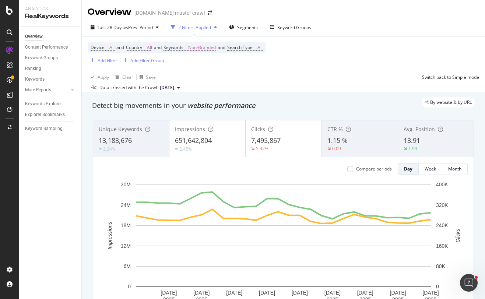
click at [146, 142] on div "13,183,676" at bounding box center [131, 141] width 65 height 10
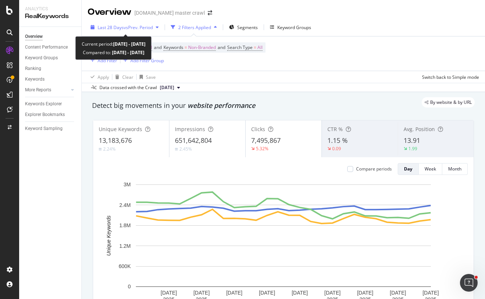
click at [138, 28] on span "vs Prev. Period" at bounding box center [138, 27] width 29 height 6
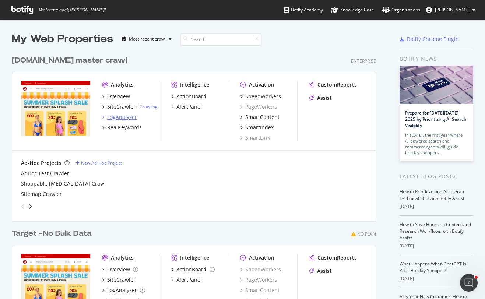
click at [127, 119] on div "LogAnalyzer" at bounding box center [122, 116] width 30 height 7
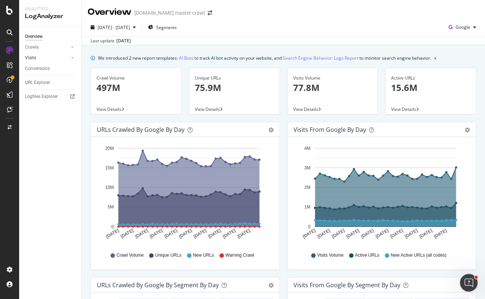
click at [43, 56] on link "Visits" at bounding box center [47, 58] width 44 height 8
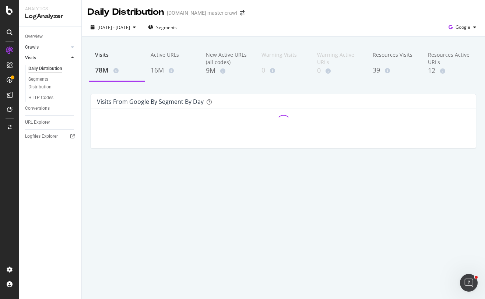
click at [41, 46] on link "Crawls" at bounding box center [47, 47] width 44 height 8
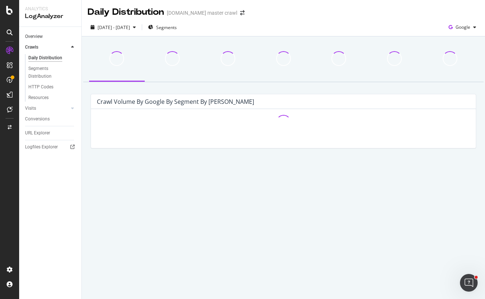
click at [44, 38] on link "Overview" at bounding box center [50, 37] width 51 height 8
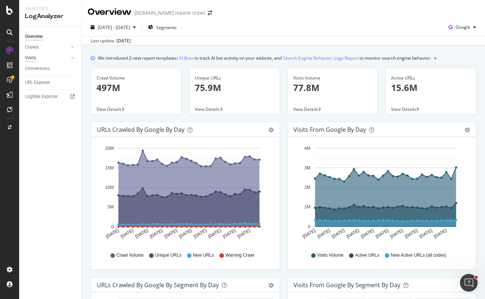
click at [35, 58] on div "Visits" at bounding box center [30, 58] width 11 height 8
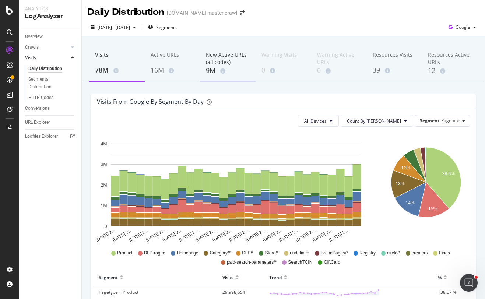
click at [225, 64] on div "New Active URLs (all codes)" at bounding box center [228, 58] width 44 height 15
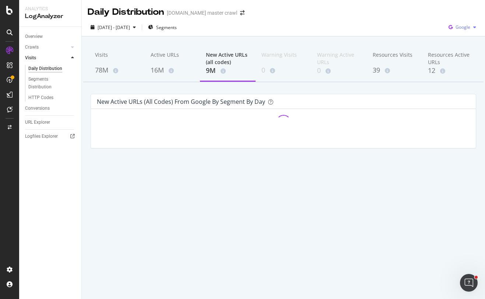
click at [464, 30] on div "Google" at bounding box center [461, 27] width 33 height 11
click at [463, 71] on span "OpenAI" at bounding box center [462, 69] width 27 height 7
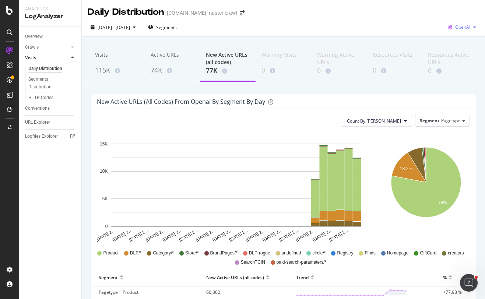
drag, startPoint x: 455, startPoint y: 28, endPoint x: 464, endPoint y: 27, distance: 9.0
click at [464, 27] on div "OpenAI" at bounding box center [462, 27] width 34 height 11
click at [465, 81] on span "Other AI Bots" at bounding box center [462, 83] width 27 height 7
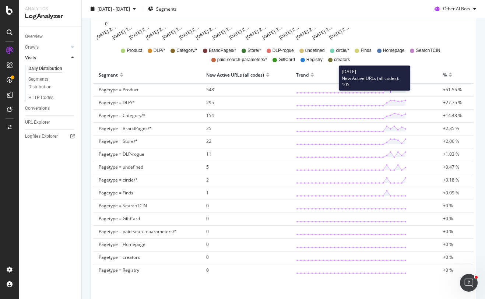
scroll to position [240, 0]
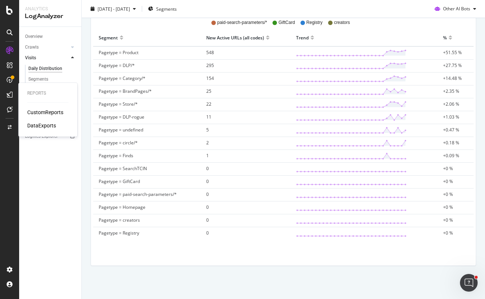
click at [40, 111] on div "CustomReports" at bounding box center [45, 112] width 36 height 7
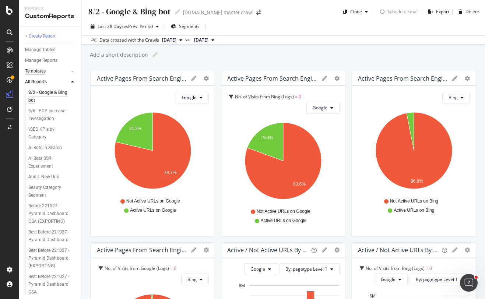
click at [43, 72] on div "Templates" at bounding box center [35, 71] width 21 height 8
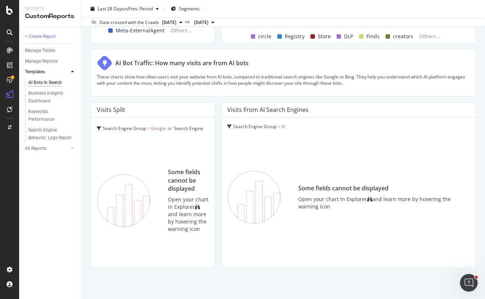
scroll to position [1276, 0]
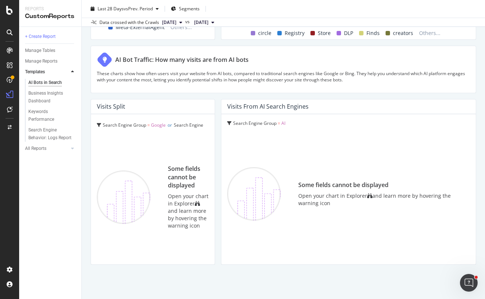
click at [351, 184] on div "Some fields cannot be displayed" at bounding box center [384, 185] width 172 height 8
click at [286, 123] on div "Search Engine Group = AI" at bounding box center [348, 123] width 243 height 6
click at [280, 107] on div "Visits from AI Search Engines" at bounding box center [267, 106] width 81 height 7
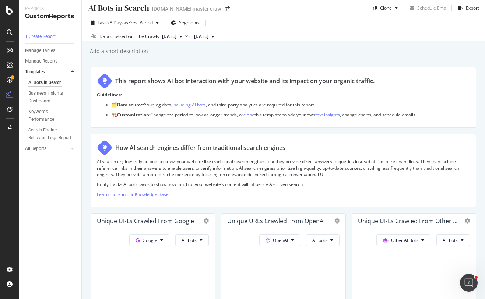
scroll to position [7, 0]
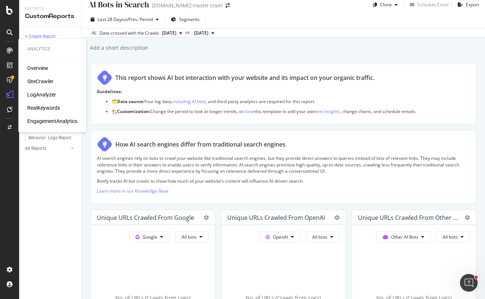
click at [41, 69] on div "Overview" at bounding box center [37, 67] width 21 height 7
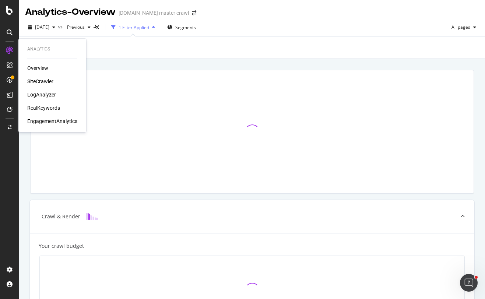
click at [43, 93] on div "LogAnalyzer" at bounding box center [41, 94] width 29 height 7
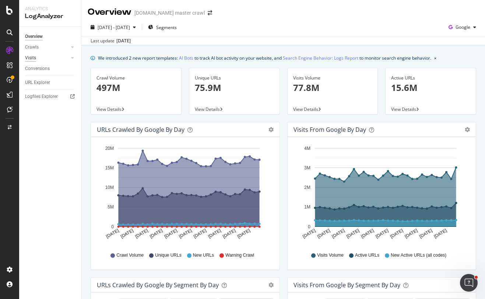
click at [34, 57] on div "Visits" at bounding box center [30, 58] width 11 height 8
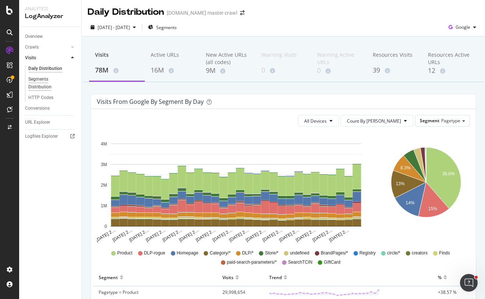
click at [49, 81] on div "Segments Distribution" at bounding box center [48, 82] width 41 height 15
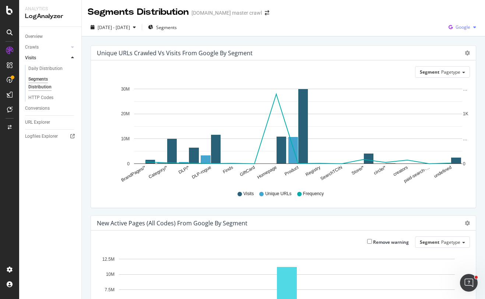
click at [460, 25] on span "Google" at bounding box center [462, 27] width 15 height 6
click at [457, 68] on span "OpenAI" at bounding box center [462, 69] width 27 height 7
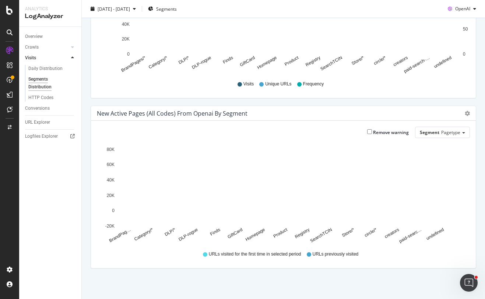
scroll to position [112, 0]
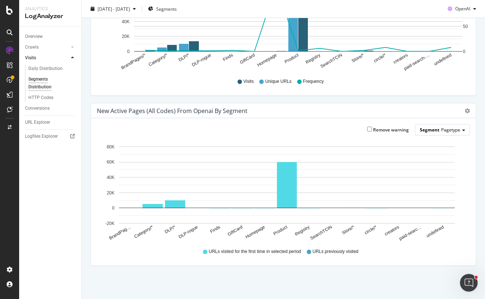
click at [429, 131] on span "Segment" at bounding box center [430, 130] width 20 height 6
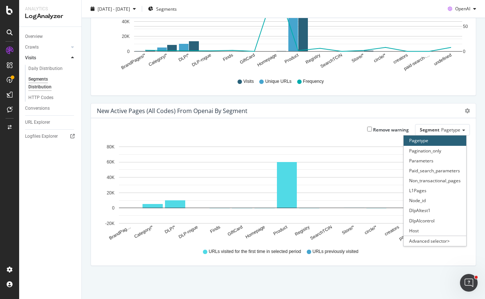
click at [261, 95] on div "Unique URLs Crawled vs Visits from openai by Segment Chart (by Value) Table Seg…" at bounding box center [283, 18] width 393 height 170
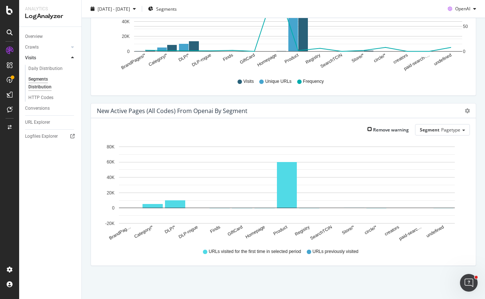
click at [370, 130] on input "Remove warning" at bounding box center [369, 129] width 5 height 5
click at [370, 129] on input "Remove warning" at bounding box center [369, 129] width 5 height 5
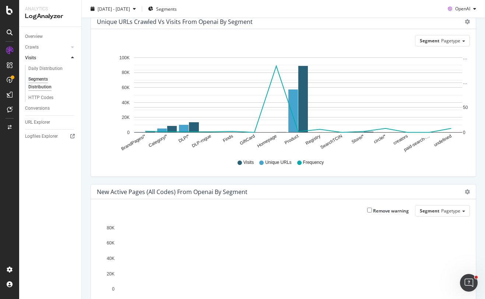
scroll to position [0, 0]
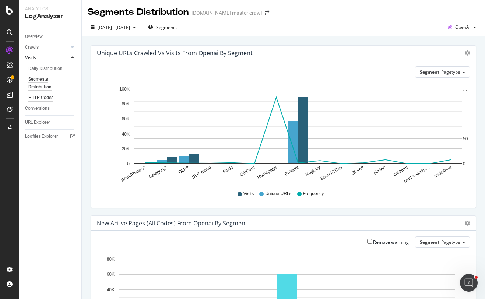
click at [45, 98] on div "HTTP Codes" at bounding box center [40, 98] width 25 height 8
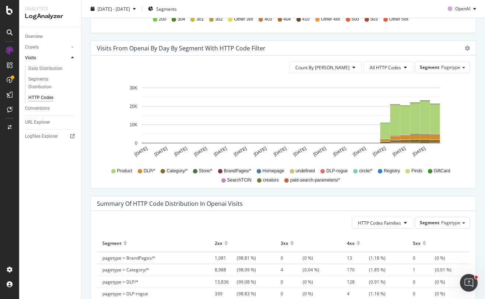
scroll to position [321, 0]
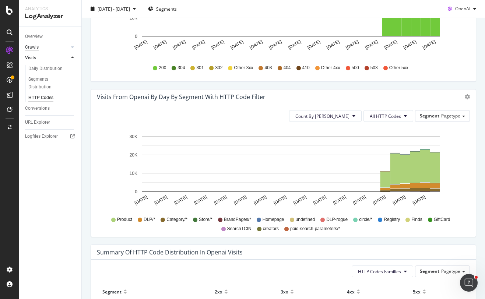
click at [32, 45] on div "Crawls" at bounding box center [32, 47] width 14 height 8
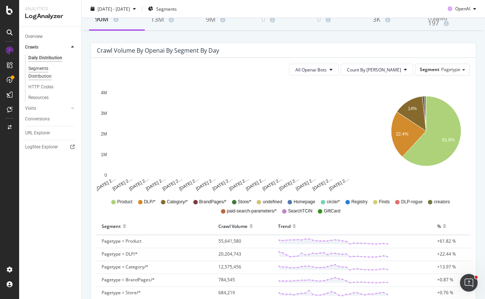
scroll to position [52, 0]
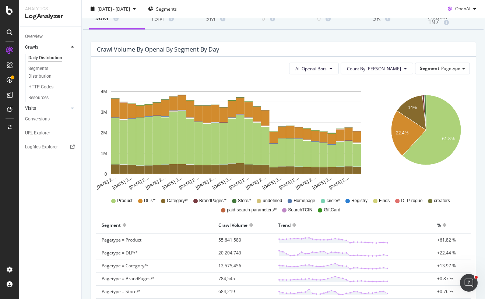
click at [38, 109] on link "Visits" at bounding box center [47, 109] width 44 height 8
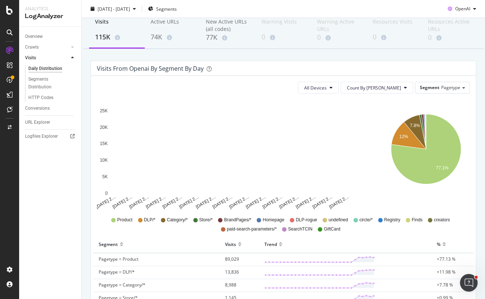
scroll to position [43, 0]
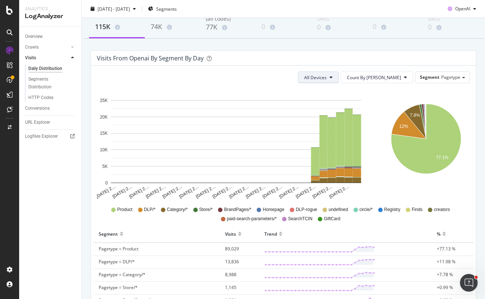
click at [339, 82] on button "All Devices" at bounding box center [318, 77] width 41 height 12
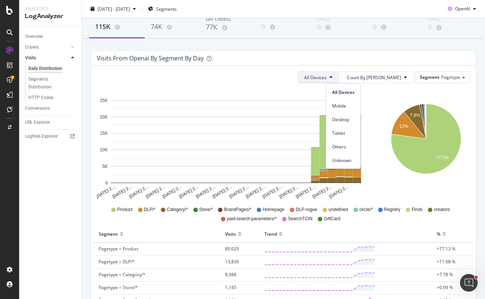
drag, startPoint x: 348, startPoint y: 78, endPoint x: 355, endPoint y: 77, distance: 6.7
click at [326, 78] on span "All Devices" at bounding box center [315, 77] width 22 height 6
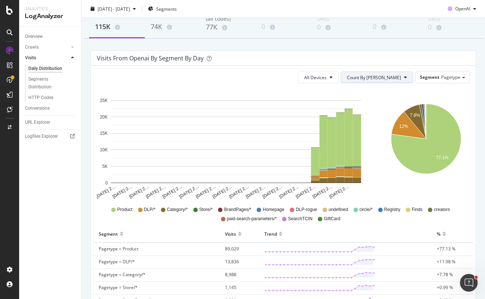
click at [383, 76] on span "Count By [PERSON_NAME]" at bounding box center [374, 77] width 54 height 6
drag, startPoint x: 383, startPoint y: 76, endPoint x: 389, endPoint y: 75, distance: 6.4
click at [384, 76] on span "Count By [PERSON_NAME]" at bounding box center [374, 77] width 54 height 6
click at [450, 80] on span "Pagetype" at bounding box center [450, 77] width 19 height 6
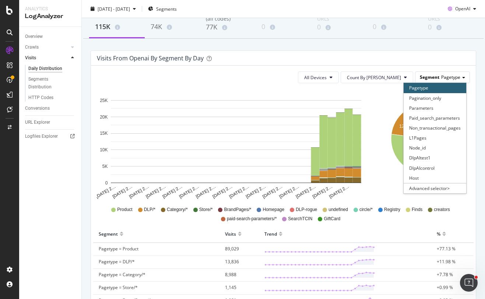
click at [450, 80] on span "Pagetype" at bounding box center [450, 77] width 19 height 6
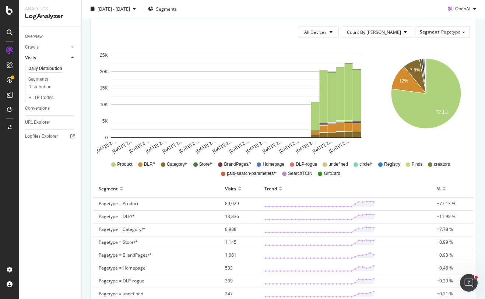
scroll to position [73, 0]
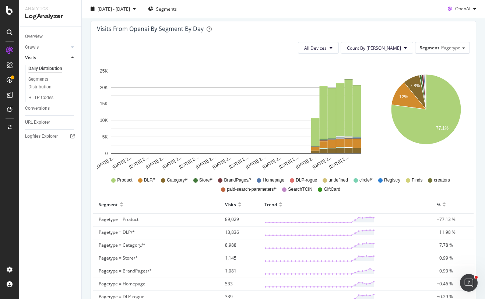
click at [87, 62] on div "Visits from openai by Segment by Day All Devices Count By Day Segment Pagetype …" at bounding box center [283, 230] width 393 height 419
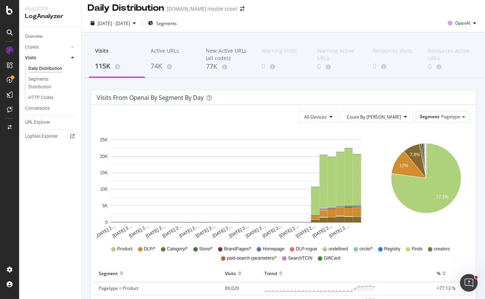
scroll to position [0, 0]
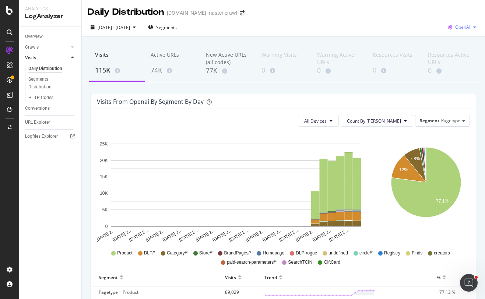
click at [467, 29] on span "OpenAI" at bounding box center [462, 27] width 15 height 6
click at [461, 42] on span "Google" at bounding box center [462, 42] width 27 height 7
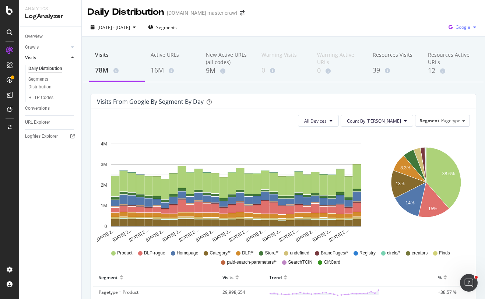
click at [463, 29] on span "Google" at bounding box center [462, 27] width 15 height 6
click at [461, 67] on span "OpenAI" at bounding box center [462, 69] width 27 height 7
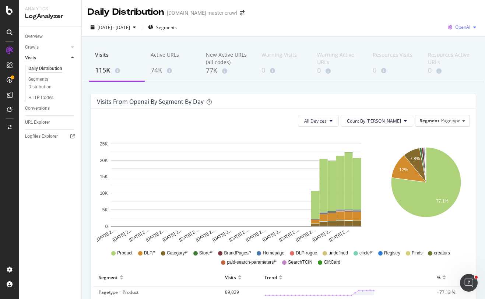
click at [462, 26] on span "OpenAI" at bounding box center [462, 27] width 15 height 6
click at [456, 41] on span "Google" at bounding box center [462, 42] width 27 height 7
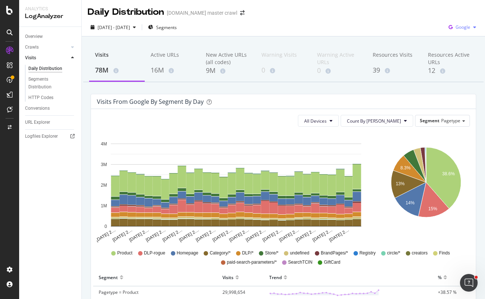
click at [460, 31] on div "Google" at bounding box center [461, 27] width 33 height 11
click at [458, 80] on span "Other AI Bots" at bounding box center [462, 83] width 27 height 7
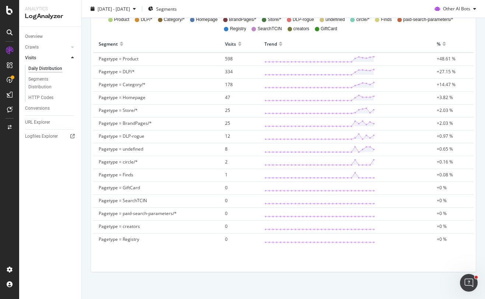
scroll to position [240, 0]
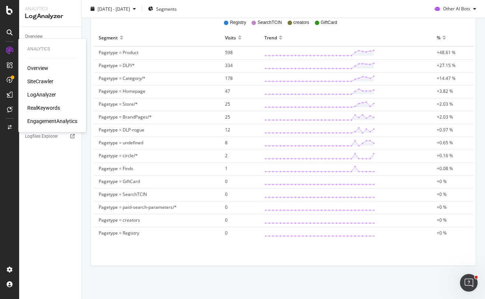
click at [42, 105] on div "RealKeywords" at bounding box center [43, 107] width 33 height 7
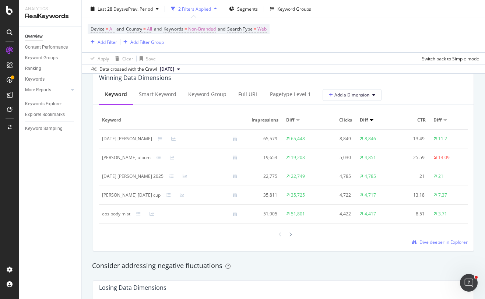
scroll to position [673, 0]
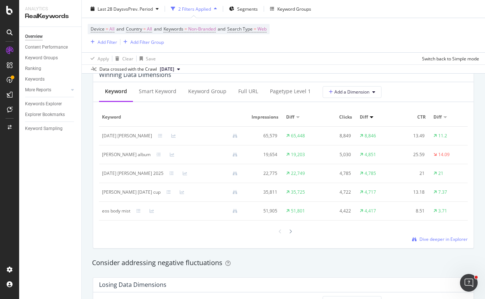
click at [307, 112] on th "Diff" at bounding box center [301, 117] width 37 height 19
drag, startPoint x: 304, startPoint y: 136, endPoint x: 287, endPoint y: 135, distance: 17.7
click at [287, 135] on td "65,448" at bounding box center [301, 136] width 37 height 19
click at [304, 106] on div "Keyword Smart Keyword Keyword Group Full URL pagetype Level 1 Add a Dimension K…" at bounding box center [283, 165] width 380 height 166
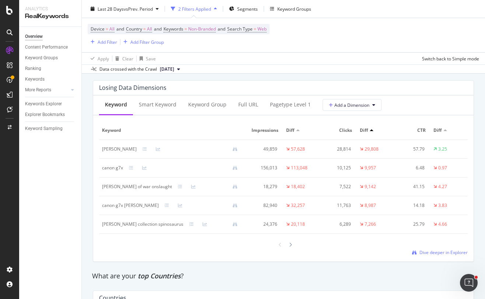
scroll to position [855, 0]
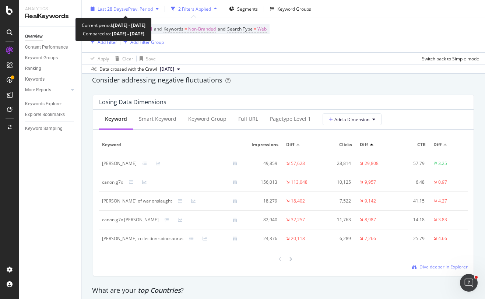
click at [145, 8] on span "vs Prev. Period" at bounding box center [138, 9] width 29 height 6
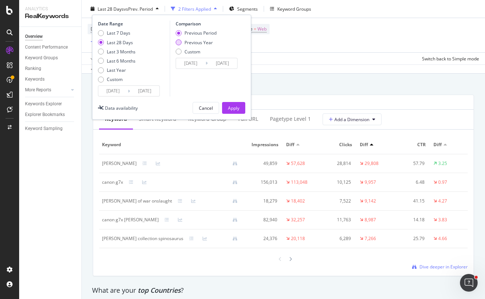
click at [182, 40] on div "Previous Year" at bounding box center [196, 42] width 41 height 6
type input "[DATE]"
drag, startPoint x: 229, startPoint y: 104, endPoint x: 242, endPoint y: 98, distance: 14.4
click at [229, 104] on div "Apply" at bounding box center [233, 107] width 11 height 11
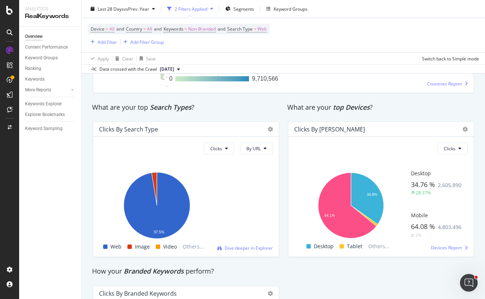
scroll to position [1202, 0]
click at [229, 151] on button "Clicks" at bounding box center [219, 149] width 30 height 12
click at [252, 150] on span "By URL" at bounding box center [253, 149] width 14 height 6
click at [253, 150] on span "By URL" at bounding box center [253, 149] width 14 height 6
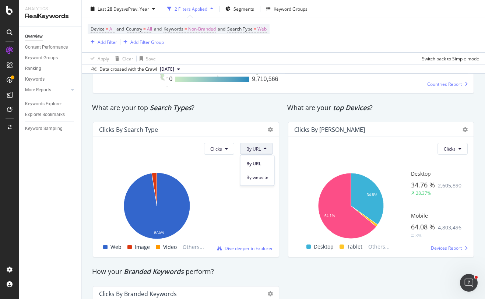
click at [256, 163] on span "By URL" at bounding box center [257, 163] width 22 height 7
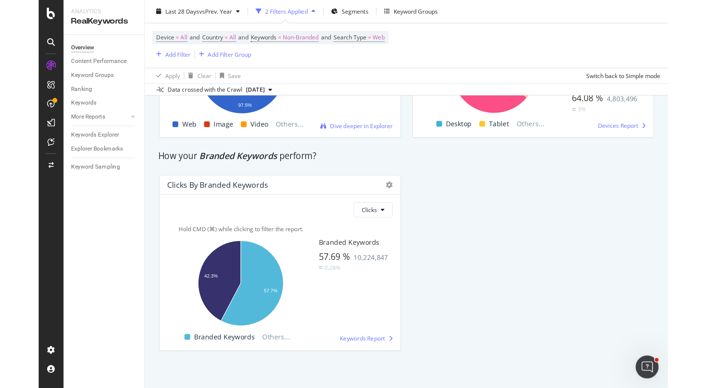
scroll to position [1356, 0]
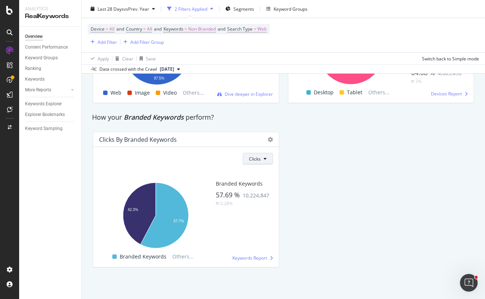
click at [256, 159] on span "Clicks" at bounding box center [255, 159] width 12 height 6
click at [271, 140] on icon at bounding box center [270, 139] width 5 height 5
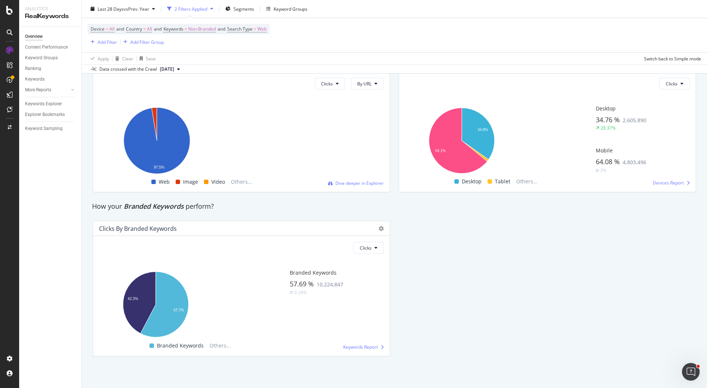
scroll to position [1267, 0]
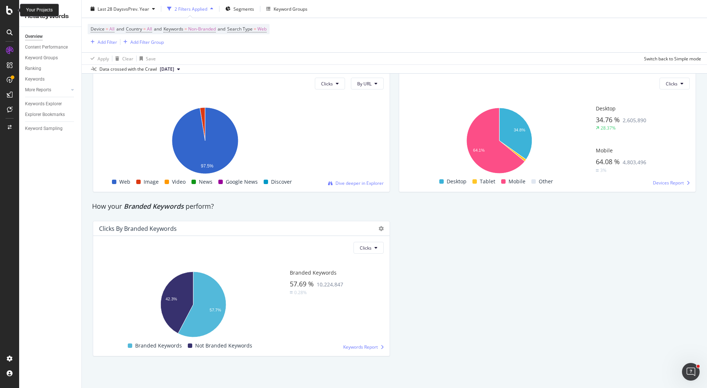
click at [12, 12] on icon at bounding box center [9, 10] width 7 height 9
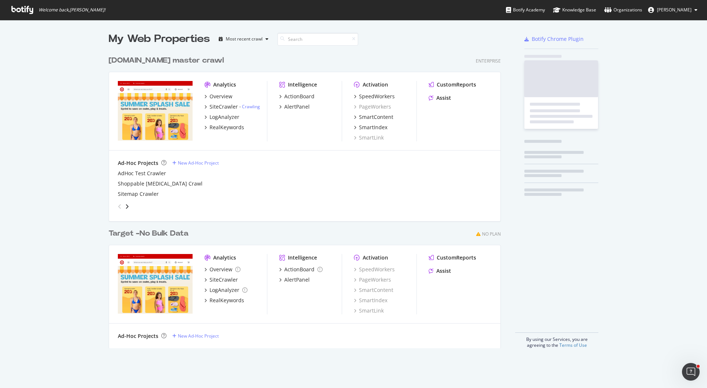
scroll to position [388, 707]
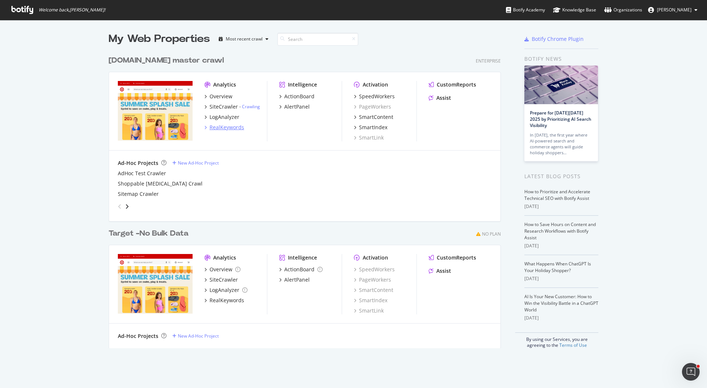
click at [230, 127] on div "RealKeywords" at bounding box center [226, 127] width 35 height 7
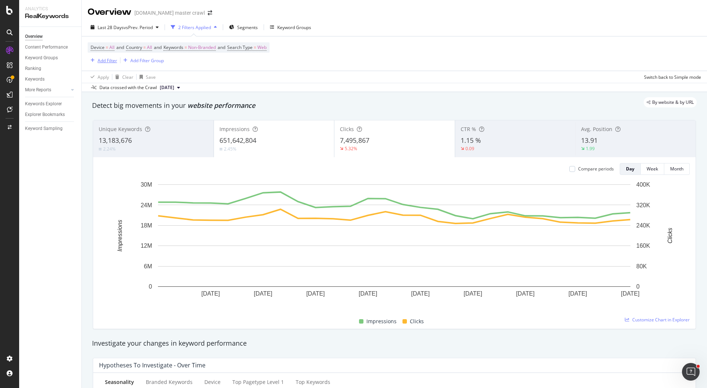
click at [99, 61] on div "Add Filter" at bounding box center [108, 60] width 20 height 6
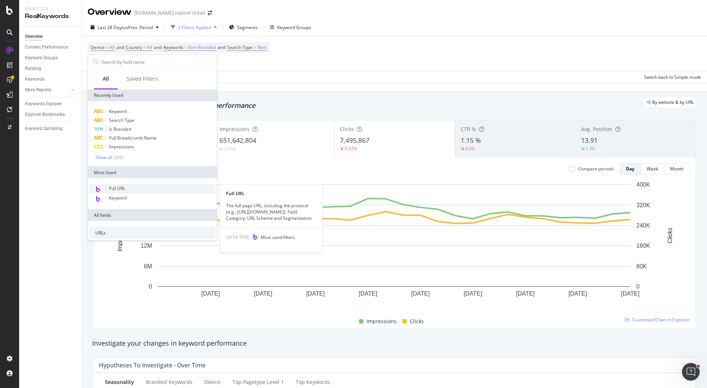
click at [140, 190] on div "Full URL" at bounding box center [152, 189] width 126 height 10
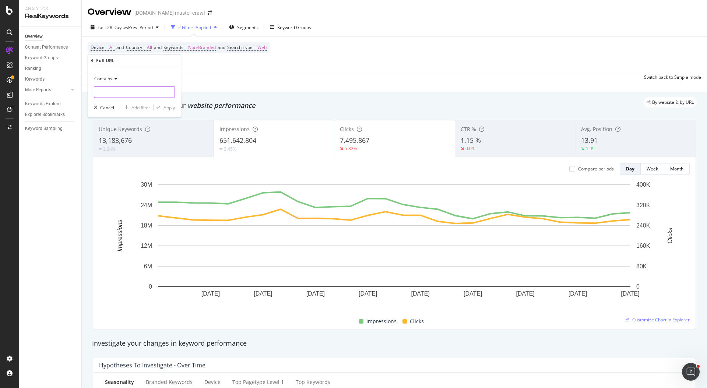
click at [132, 98] on input "text" at bounding box center [134, 92] width 80 height 12
paste input "[URL][DOMAIN_NAME][DATE]"
type input "[URL][DOMAIN_NAME][DATE]"
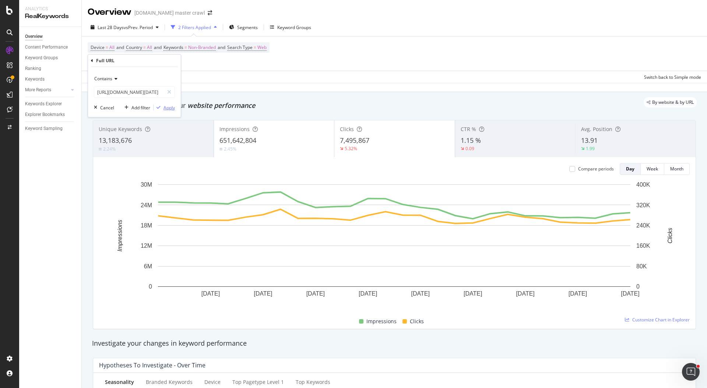
click at [168, 106] on div "Apply" at bounding box center [168, 108] width 11 height 6
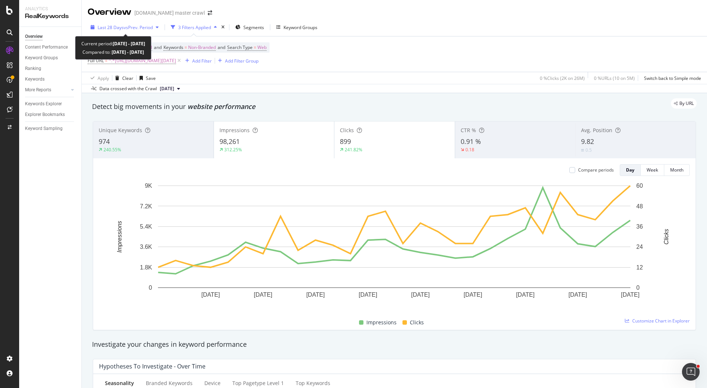
click at [146, 28] on span "vs Prev. Period" at bounding box center [138, 27] width 29 height 6
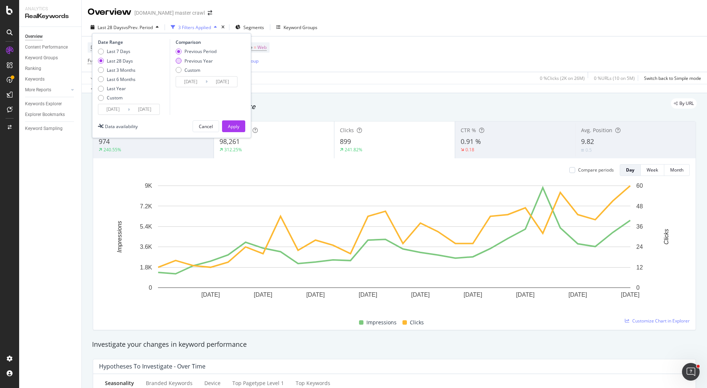
click at [186, 61] on div "Previous Year" at bounding box center [198, 61] width 28 height 6
type input "[DATE]"
click at [234, 131] on div "Apply" at bounding box center [233, 126] width 11 height 11
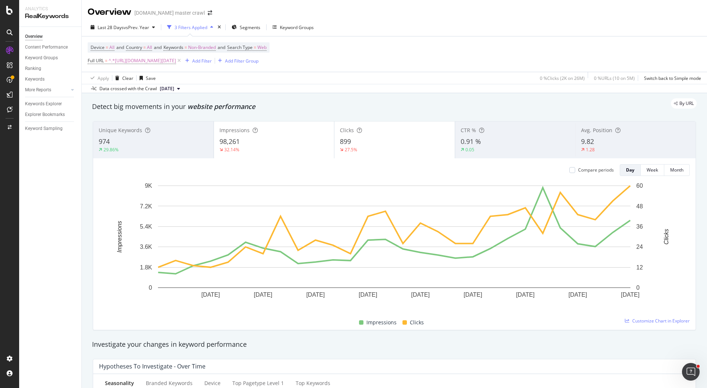
click at [254, 136] on div "Impressions 98,261 32.14%" at bounding box center [274, 139] width 120 height 33
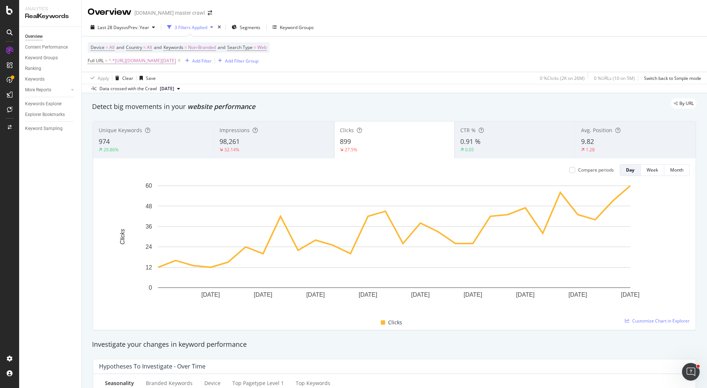
click at [375, 141] on div "899" at bounding box center [394, 142] width 109 height 10
click at [364, 137] on div "899" at bounding box center [394, 142] width 109 height 10
click at [276, 139] on div "98,261" at bounding box center [273, 142] width 109 height 10
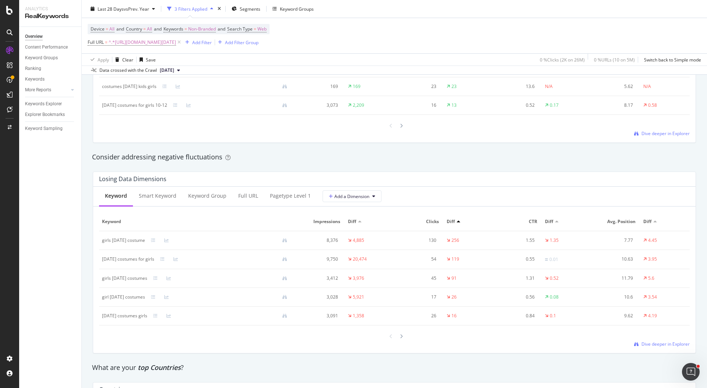
scroll to position [781, 0]
click at [163, 193] on div "Smart Keyword" at bounding box center [158, 193] width 38 height 7
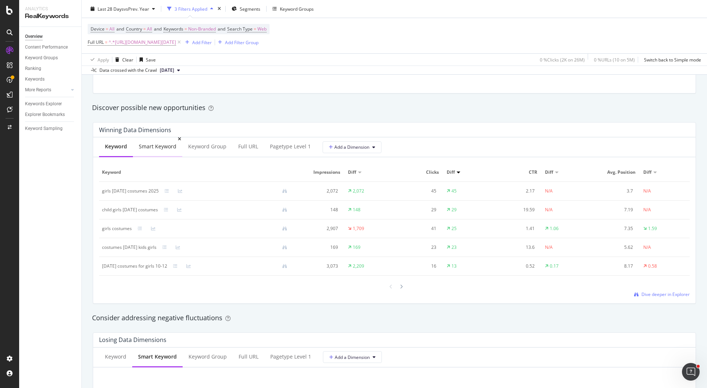
scroll to position [600, 0]
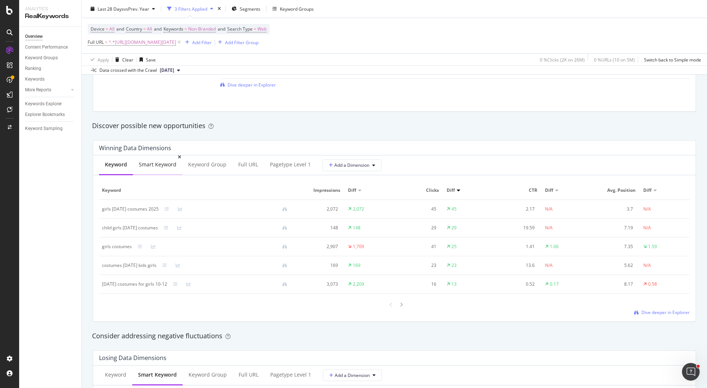
click at [169, 163] on div "Smart Keyword" at bounding box center [158, 164] width 38 height 7
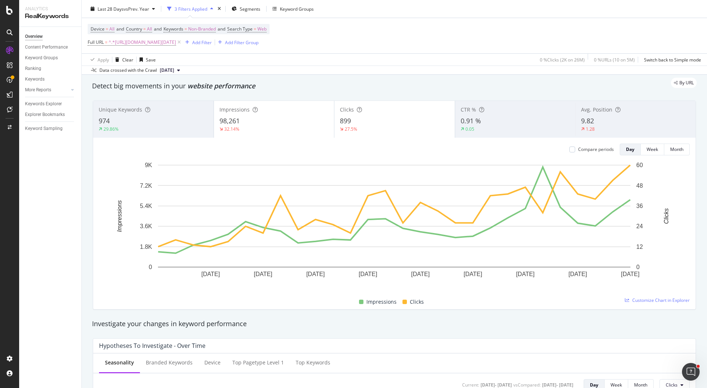
scroll to position [0, 0]
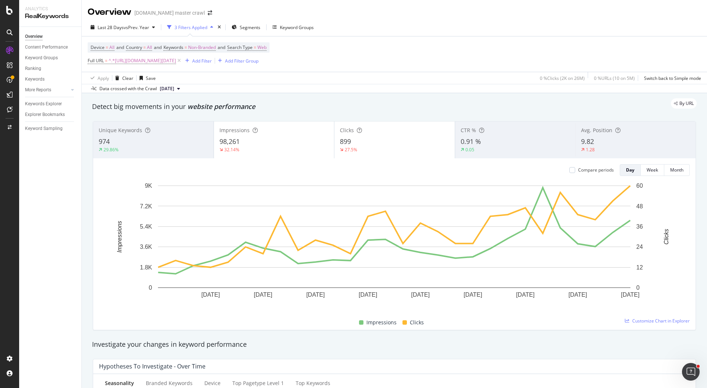
click at [314, 142] on div "98,261" at bounding box center [273, 142] width 109 height 10
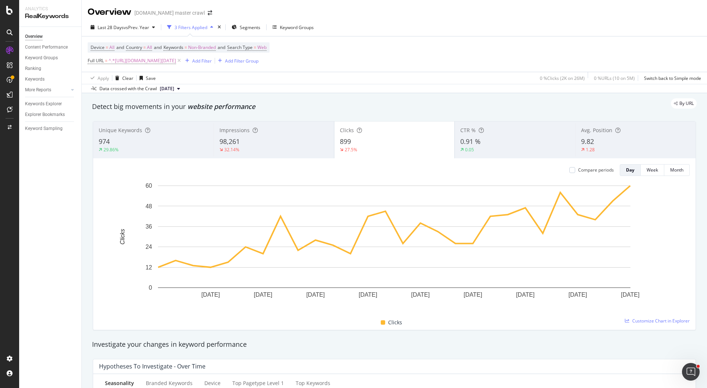
click at [380, 149] on div "27.5%" at bounding box center [394, 150] width 109 height 7
click at [311, 142] on div "98,261" at bounding box center [273, 142] width 109 height 10
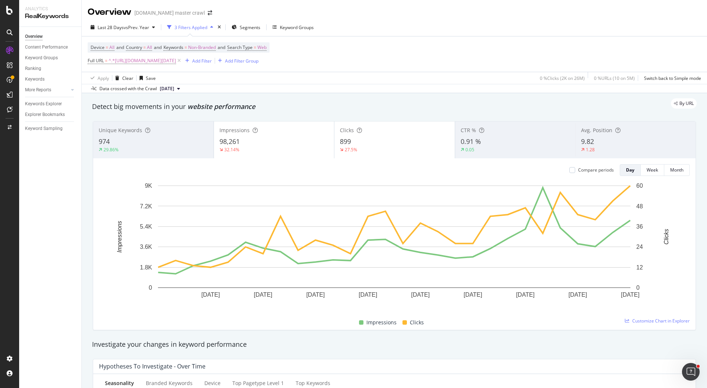
click at [388, 142] on div "899" at bounding box center [394, 142] width 109 height 10
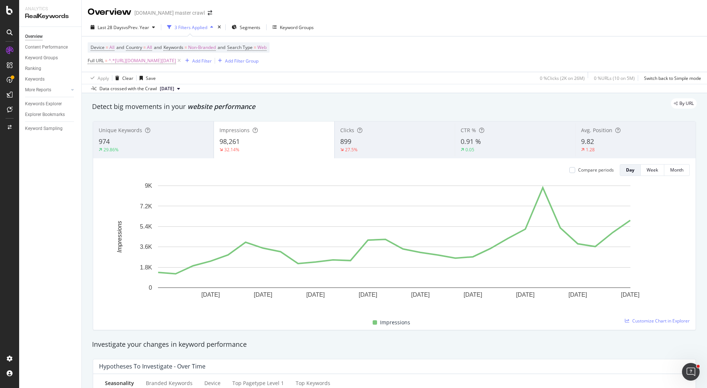
click at [186, 144] on div "974" at bounding box center [153, 142] width 109 height 10
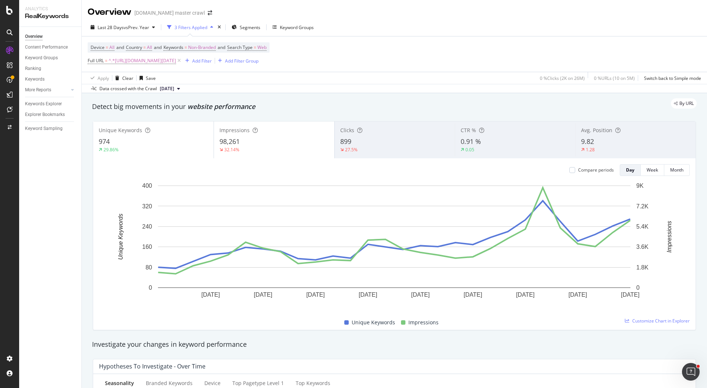
click at [484, 145] on div "0.91 %" at bounding box center [514, 142] width 109 height 10
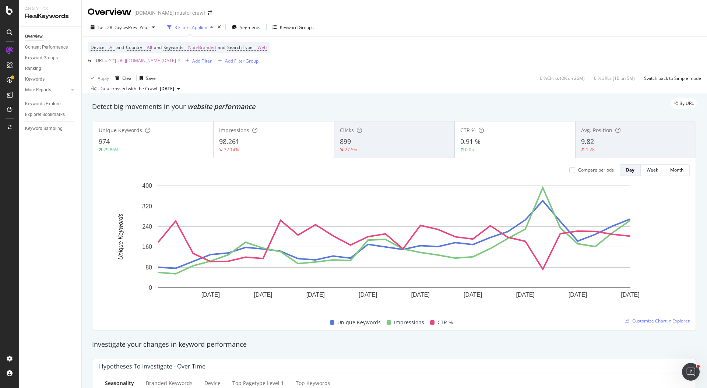
click at [373, 145] on div "899" at bounding box center [394, 142] width 109 height 10
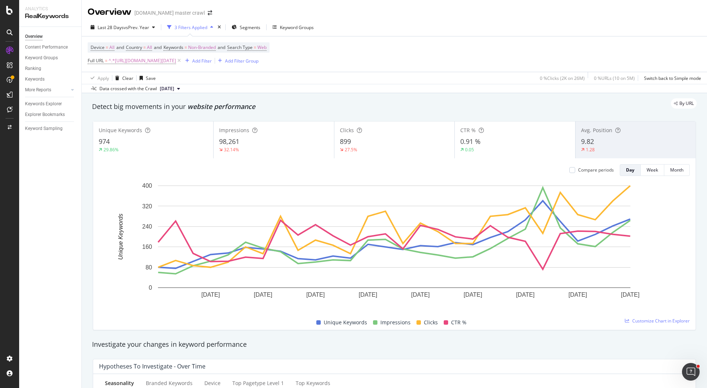
click at [294, 144] on div "98,261" at bounding box center [273, 142] width 109 height 10
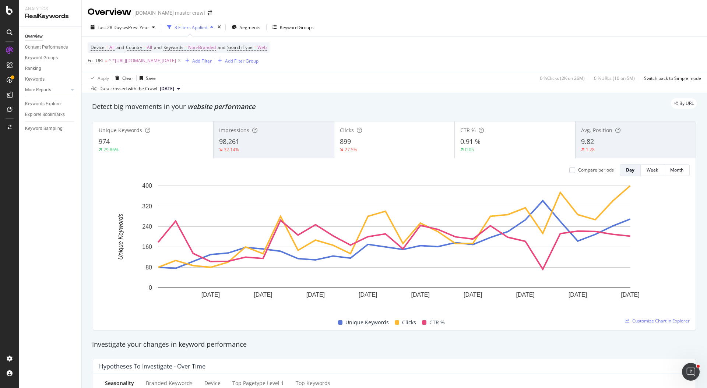
click at [374, 145] on div "899" at bounding box center [394, 142] width 109 height 10
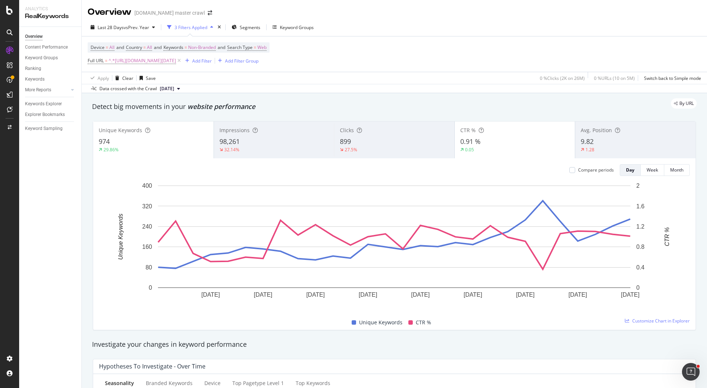
click at [484, 148] on div "1.28" at bounding box center [589, 150] width 18 height 7
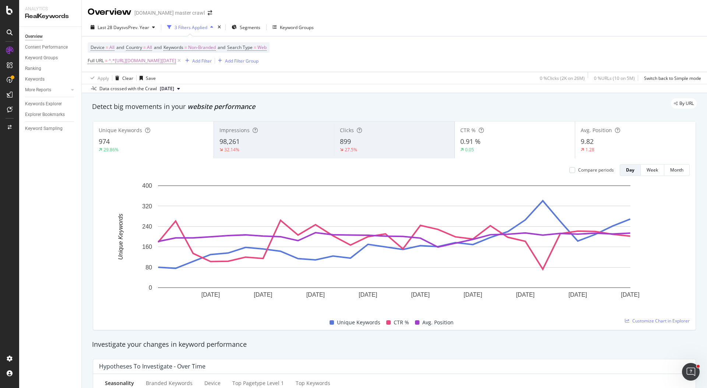
click at [372, 140] on div "899" at bounding box center [394, 142] width 109 height 10
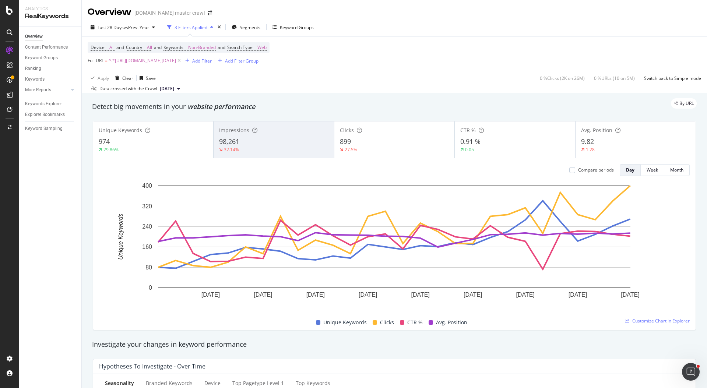
click at [287, 137] on div "98,261" at bounding box center [273, 142] width 109 height 10
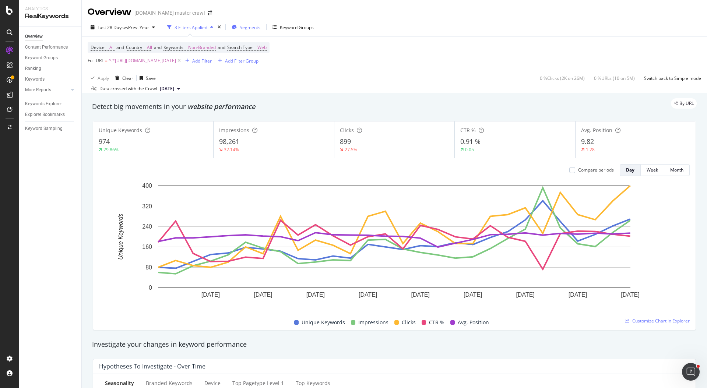
click at [247, 25] on span "Segments" at bounding box center [250, 27] width 21 height 6
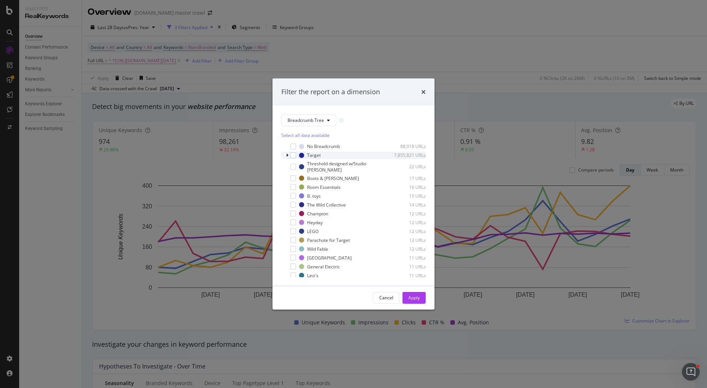
click at [288, 155] on icon "modal" at bounding box center [287, 155] width 2 height 4
click at [286, 153] on icon "modal" at bounding box center [287, 155] width 3 height 4
click at [423, 90] on icon "times" at bounding box center [423, 92] width 4 height 6
